Goal: Transaction & Acquisition: Purchase product/service

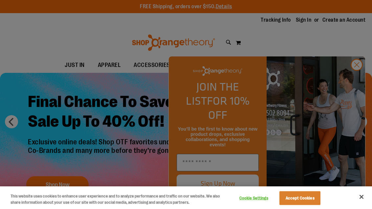
click at [292, 196] on button "Accept Cookies" at bounding box center [300, 199] width 41 height 14
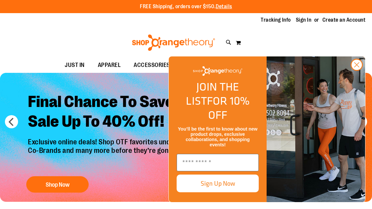
click at [361, 71] on icon "Close dialog" at bounding box center [357, 65] width 12 height 12
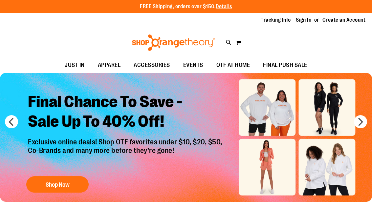
click at [310, 21] on link "Sign In" at bounding box center [304, 19] width 16 height 7
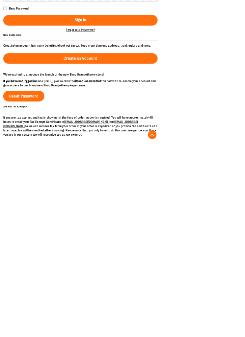
scroll to position [6, 0]
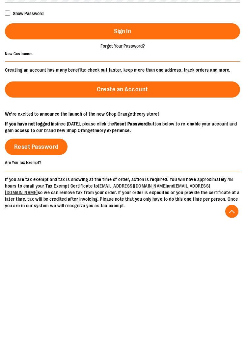
type input "**********"
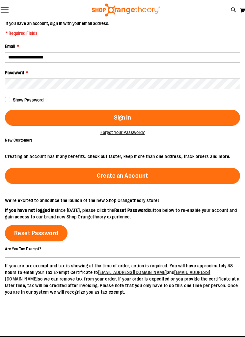
scroll to position [0, 0]
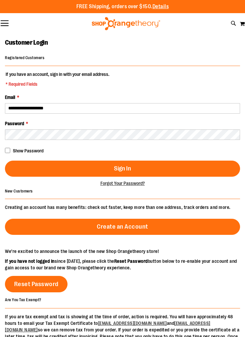
click at [57, 170] on button "Sign In" at bounding box center [122, 169] width 235 height 16
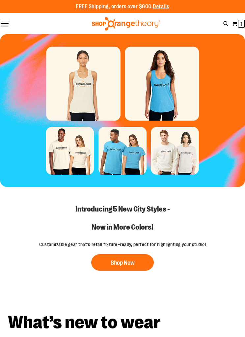
click at [239, 29] on button "My Cart 1 1 items" at bounding box center [237, 23] width 13 height 11
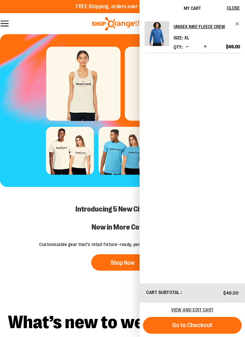
click at [172, 326] on button "Go to Checkout" at bounding box center [192, 325] width 99 height 17
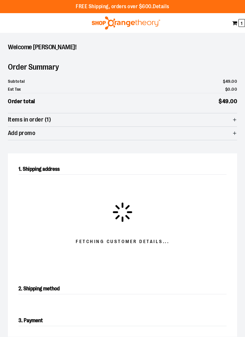
select select "**"
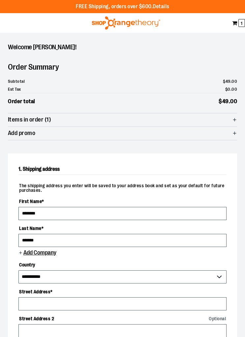
click at [22, 104] on span "Order total" at bounding box center [21, 101] width 27 height 9
click at [238, 24] on span "1" at bounding box center [241, 23] width 7 height 8
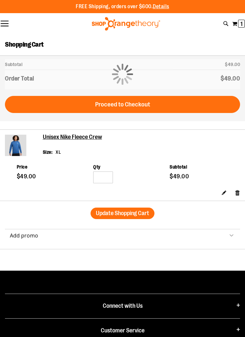
click at [73, 139] on h2 "Unisex Nike Fleece Crew" at bounding box center [141, 137] width 197 height 7
click at [46, 146] on div "Unisex Nike Fleece Crew Size XL" at bounding box center [141, 146] width 197 height 24
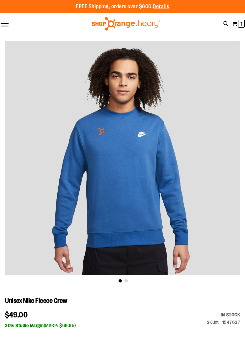
click at [225, 21] on icon at bounding box center [226, 24] width 6 height 8
click at [35, 31] on div "Search Popular Suggestions Advanced Search" at bounding box center [122, 37] width 227 height 22
click at [52, 63] on input "Search" at bounding box center [122, 60] width 227 height 22
click at [167, 62] on input "*" at bounding box center [122, 60] width 227 height 22
type input "*******"
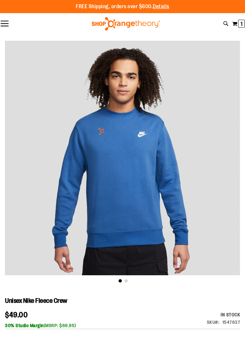
click button "submit" at bounding box center [0, 0] width 0 height 0
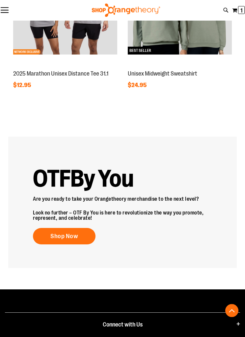
scroll to position [929, 0]
